Goal: Task Accomplishment & Management: Use online tool/utility

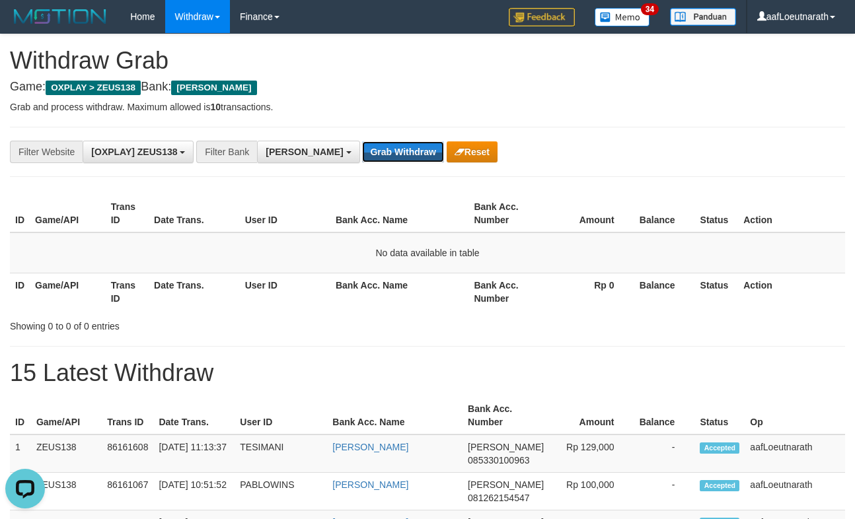
click at [363, 149] on button "Grab Withdraw" at bounding box center [402, 151] width 81 height 21
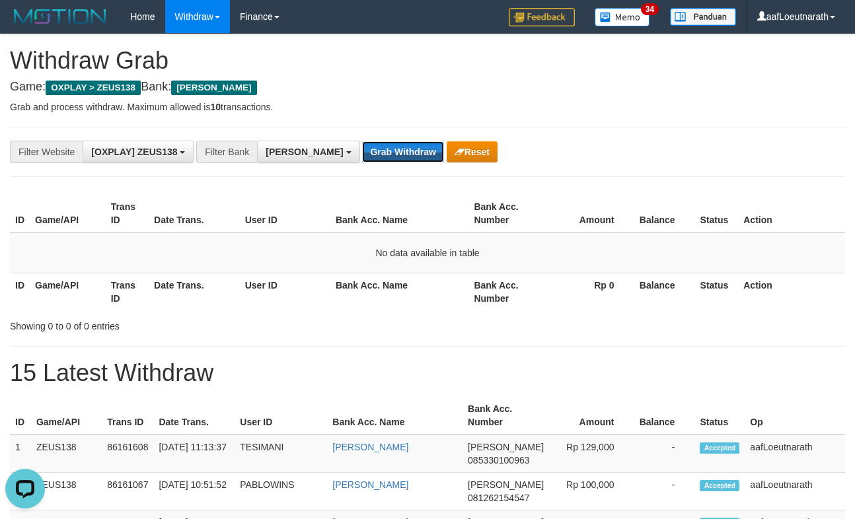
click at [363, 149] on button "Grab Withdraw" at bounding box center [402, 151] width 81 height 21
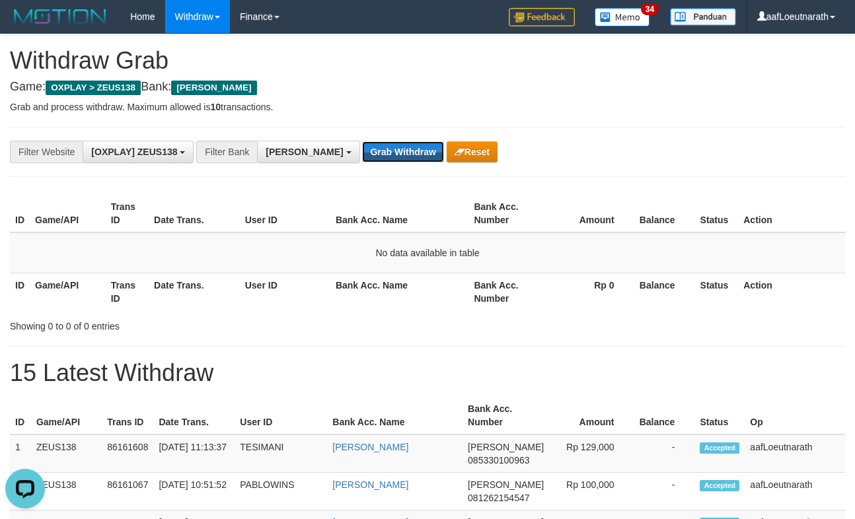
click at [363, 149] on button "Grab Withdraw" at bounding box center [402, 151] width 81 height 21
click at [362, 147] on button "Grab Withdraw" at bounding box center [402, 151] width 81 height 21
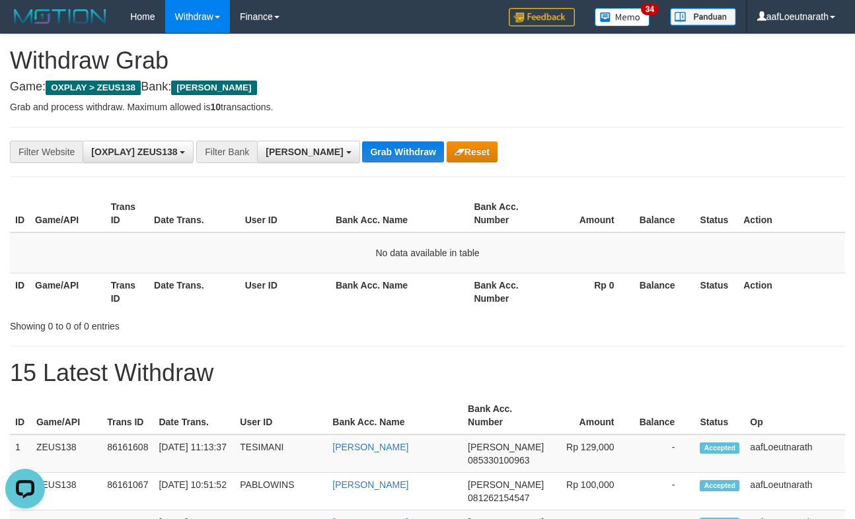
click at [362, 147] on button "Grab Withdraw" at bounding box center [402, 151] width 81 height 21
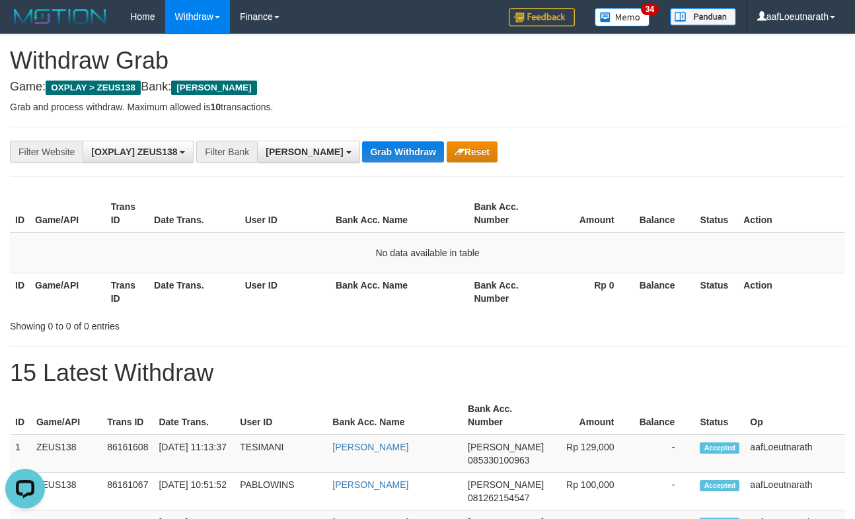
click at [362, 147] on button "Grab Withdraw" at bounding box center [402, 151] width 81 height 21
click at [362, 156] on button "Grab Withdraw" at bounding box center [402, 151] width 81 height 21
click at [362, 155] on button "Grab Withdraw" at bounding box center [402, 151] width 81 height 21
